Goal: Task Accomplishment & Management: Complete application form

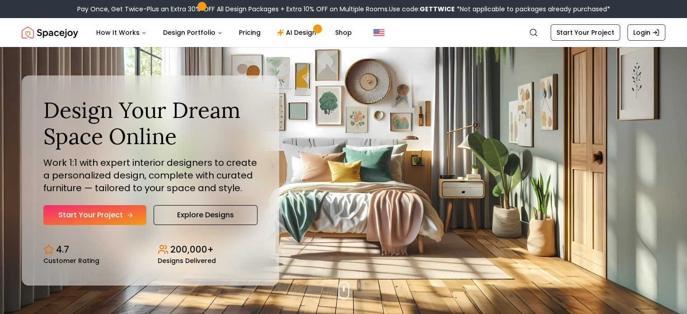
click at [116, 219] on link "Start Your Project" at bounding box center [94, 215] width 103 height 20
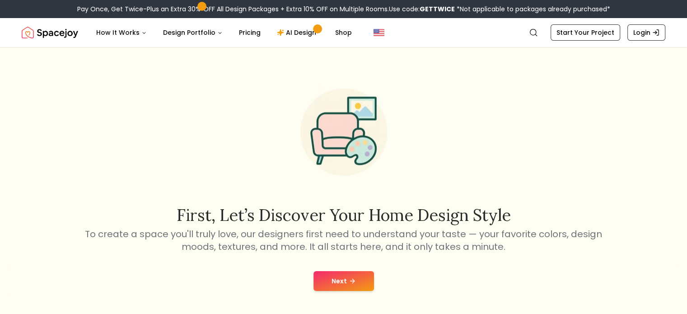
click at [365, 286] on button "Next" at bounding box center [343, 281] width 61 height 20
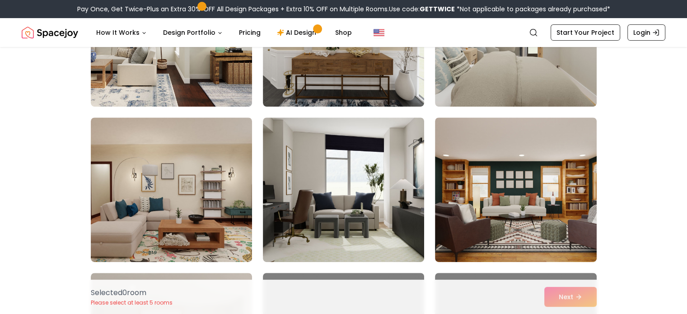
scroll to position [361, 0]
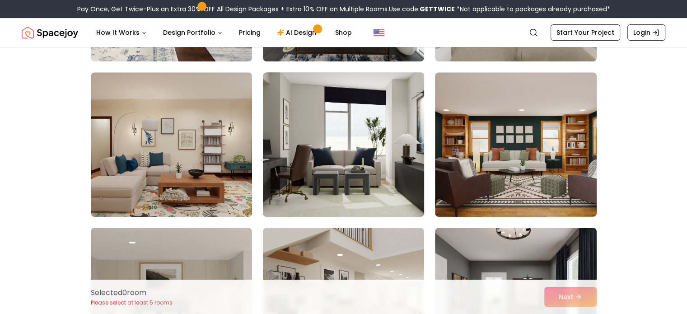
click at [305, 155] on img at bounding box center [343, 145] width 169 height 152
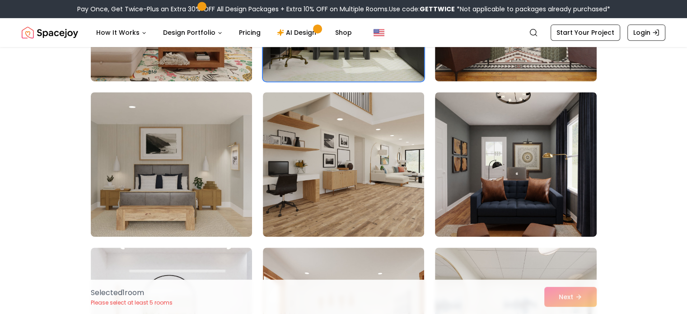
click at [305, 155] on img at bounding box center [343, 164] width 161 height 145
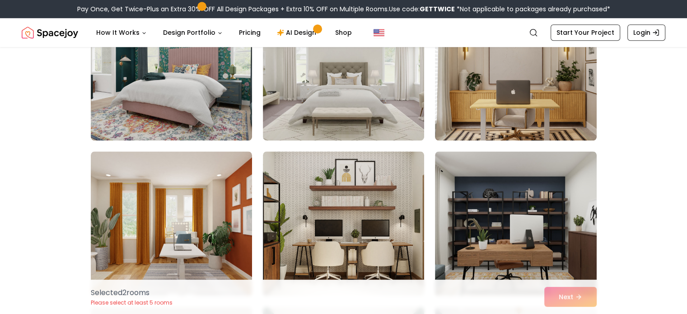
scroll to position [993, 0]
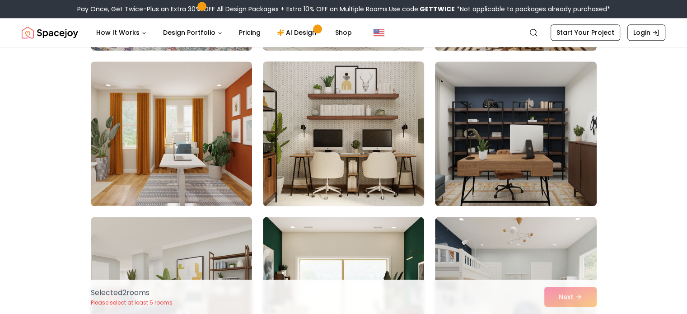
click at [331, 170] on img at bounding box center [343, 134] width 169 height 152
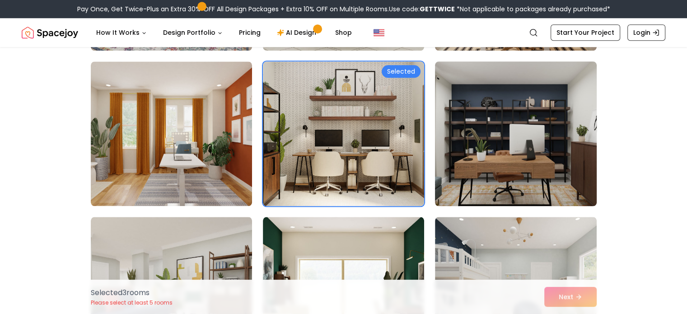
click at [449, 159] on img at bounding box center [515, 134] width 169 height 152
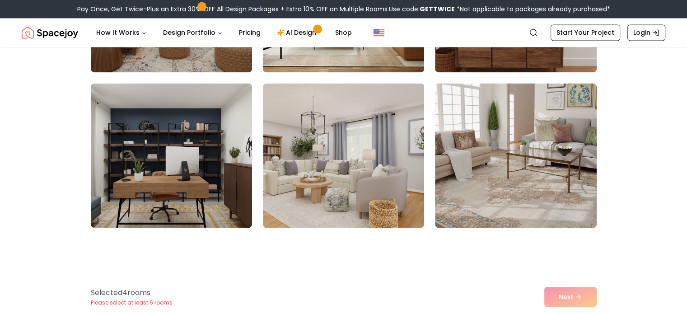
scroll to position [1490, 0]
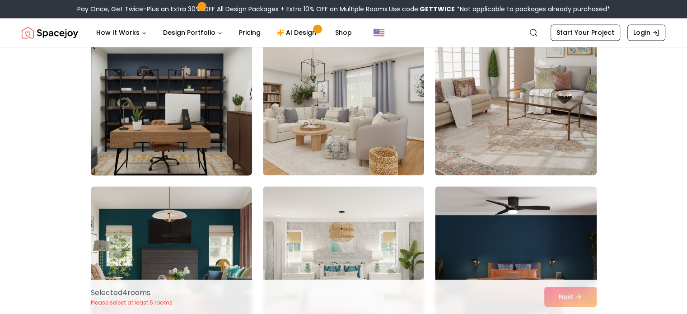
click at [203, 139] on img at bounding box center [171, 103] width 169 height 152
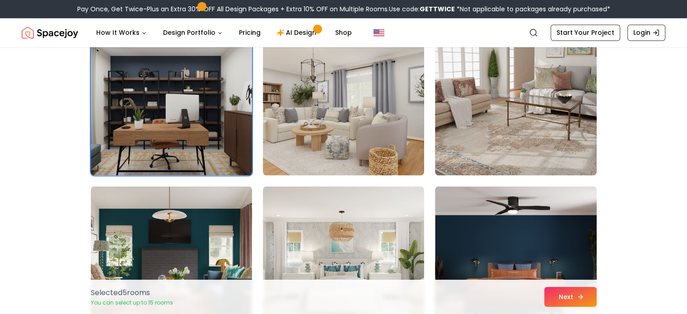
click at [567, 292] on button "Next" at bounding box center [570, 297] width 52 height 20
